Goal: Task Accomplishment & Management: Manage account settings

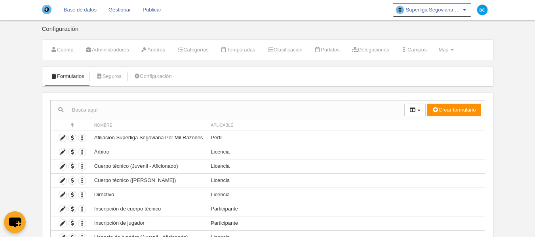
scroll to position [53, 0]
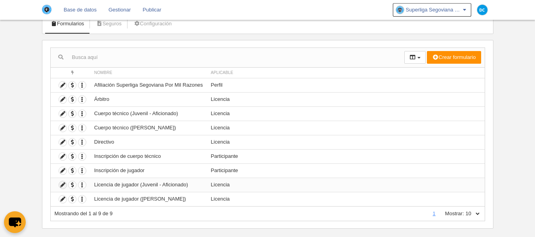
click at [63, 187] on icon at bounding box center [63, 185] width 8 height 8
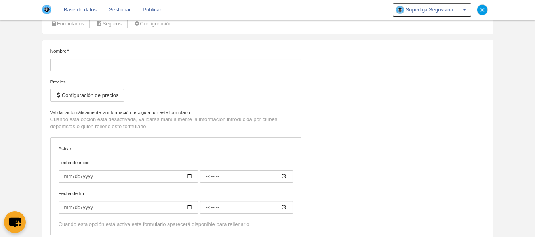
type input "Licencia de jugador (Juvenil - Aficionado)"
checkbox input "true"
type input "[DATE]"
type input "00:00"
type input "[DATE]"
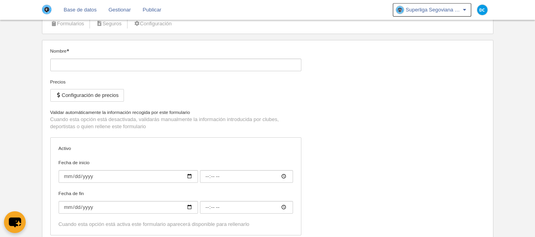
type input "00:00"
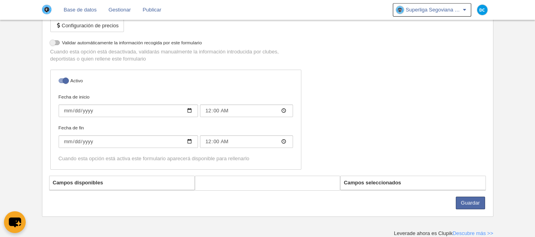
select select "selected"
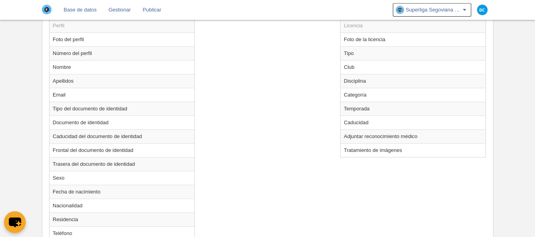
scroll to position [334, 0]
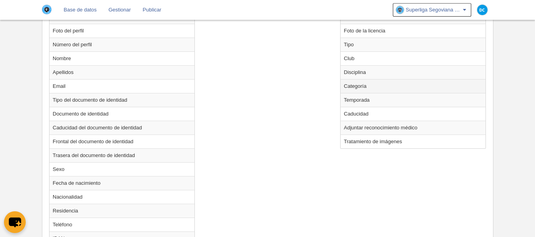
click at [364, 90] on td "Categoría" at bounding box center [413, 86] width 145 height 14
radio input "true"
select select
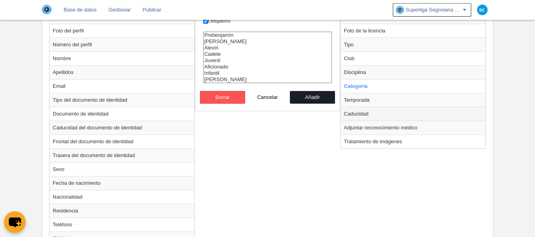
click at [361, 113] on td "Caducidad" at bounding box center [413, 114] width 145 height 14
radio input "false"
radio input "true"
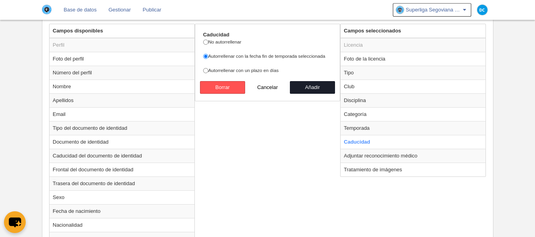
scroll to position [281, 0]
